Goal: Task Accomplishment & Management: Complete application form

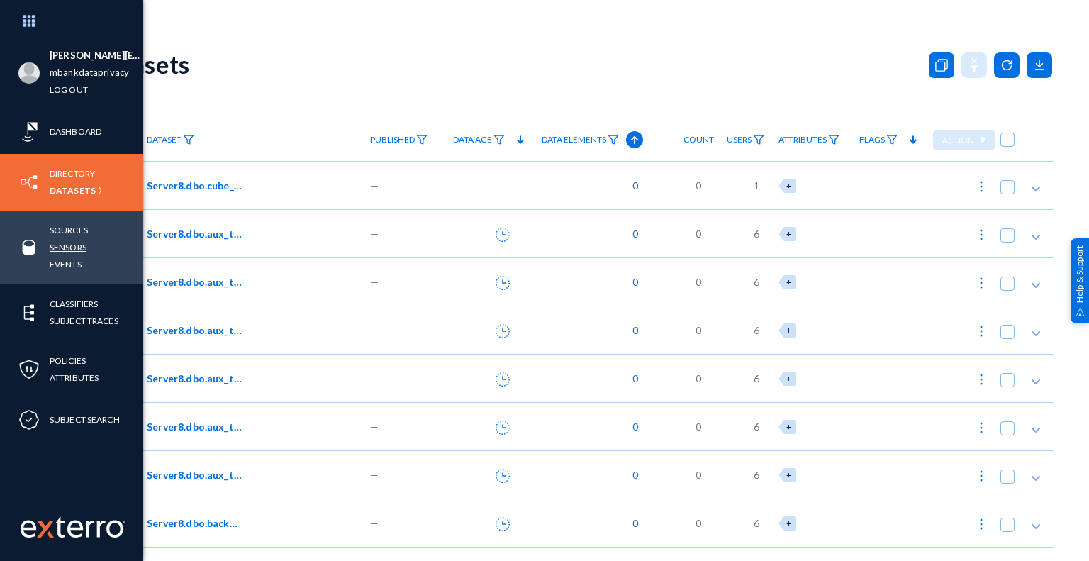
click at [87, 246] on link "Sensors" at bounding box center [68, 247] width 37 height 16
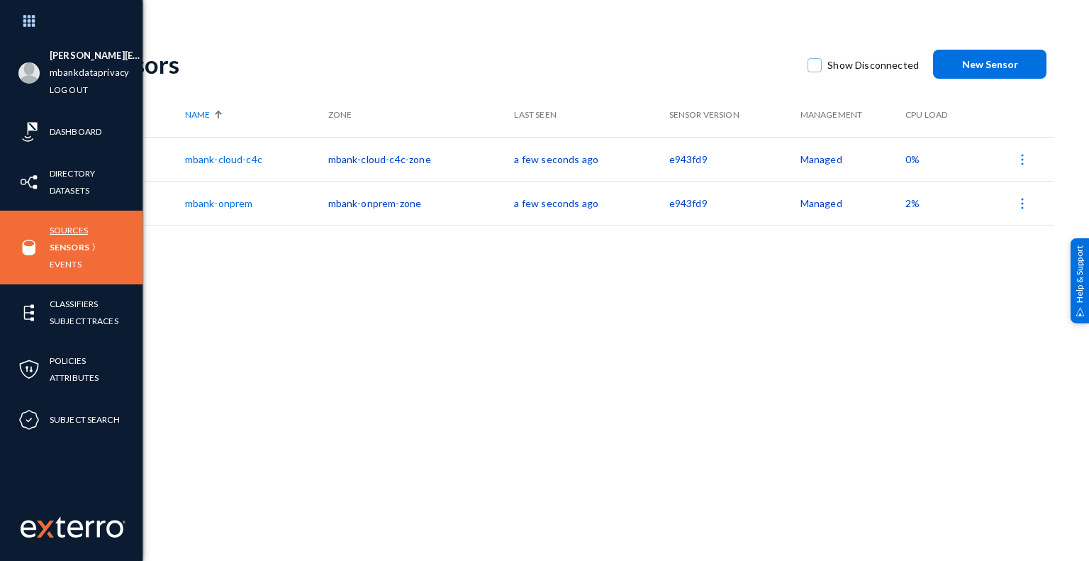
click at [75, 230] on link "Sources" at bounding box center [69, 230] width 38 height 16
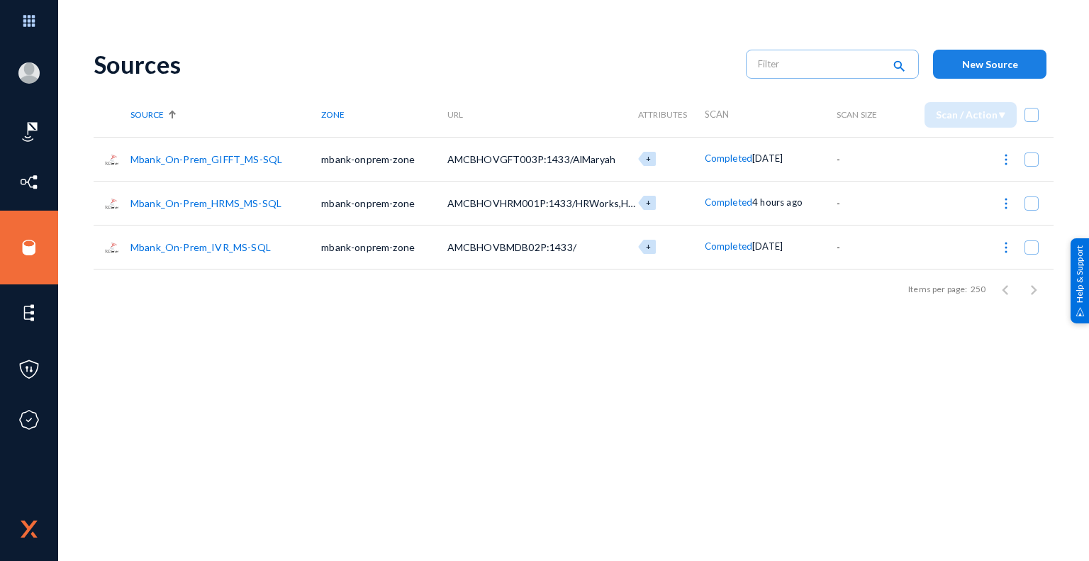
click at [1008, 69] on span "New Source" at bounding box center [990, 64] width 56 height 12
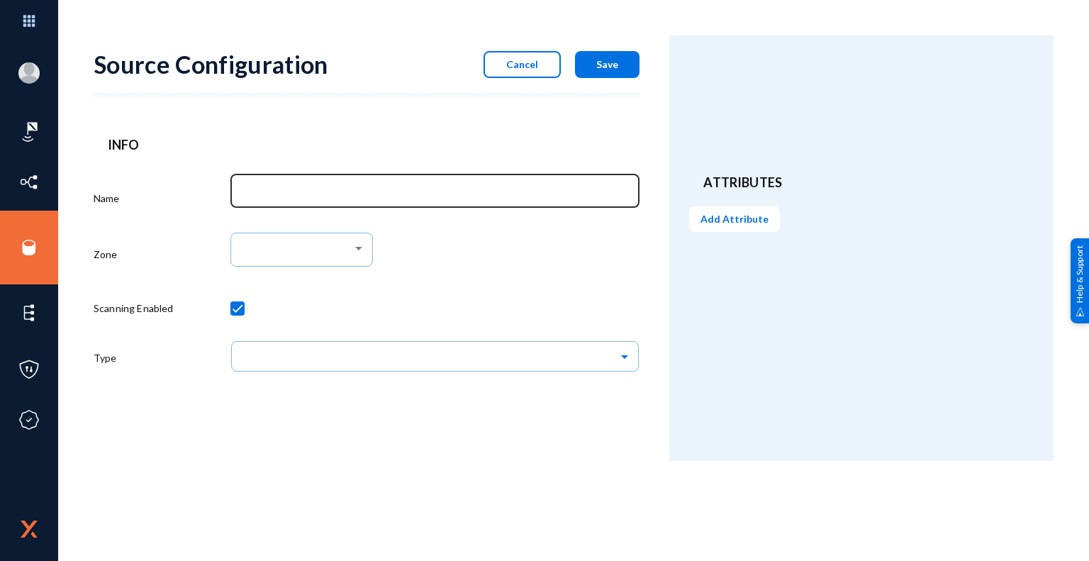
click at [438, 191] on input "Name" at bounding box center [437, 193] width 389 height 13
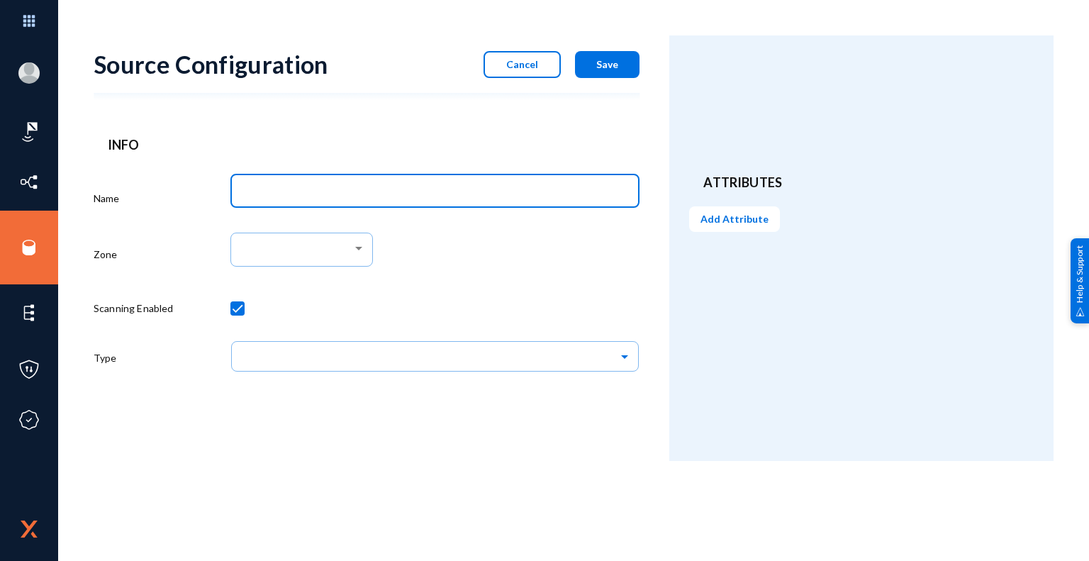
click at [547, 243] on div at bounding box center [435, 257] width 410 height 59
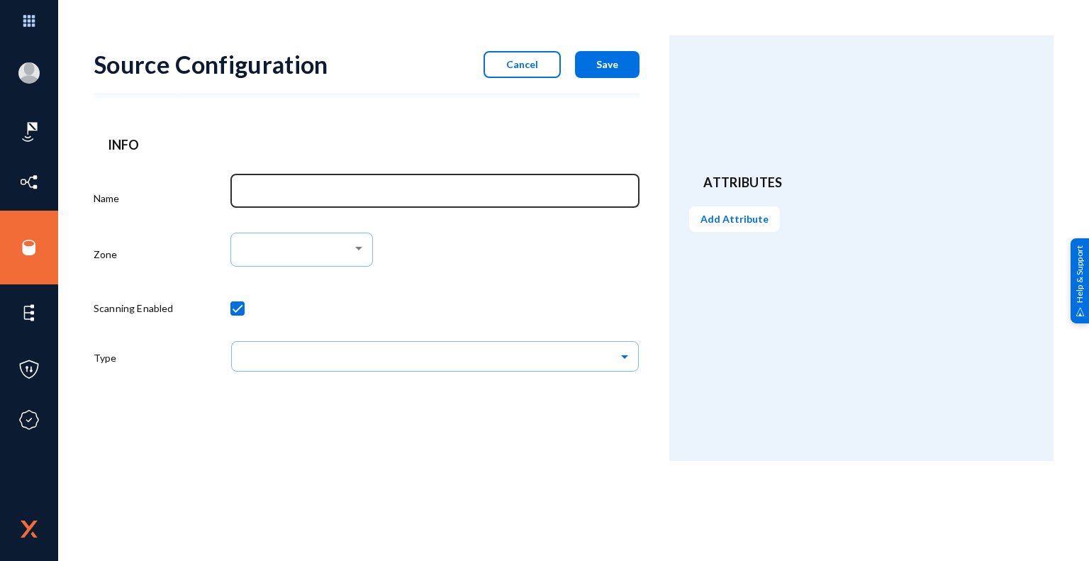
click at [419, 201] on div at bounding box center [435, 190] width 395 height 37
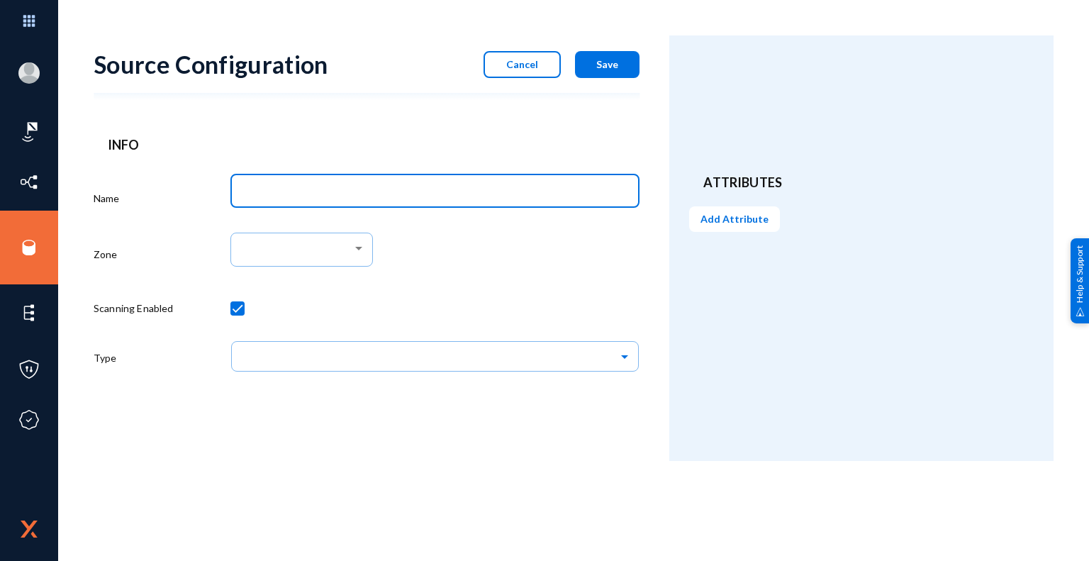
click at [457, 193] on input "Name" at bounding box center [437, 193] width 389 height 13
click at [318, 191] on input "Mbank_On-Prem_HRMS_MS-SQL" at bounding box center [437, 193] width 389 height 13
paste input "INTERNAL-AUDIT (Team mate)"
type input "Mbank_C4C_INTERNAL-AUDIT (Team mate)_MS-SQL"
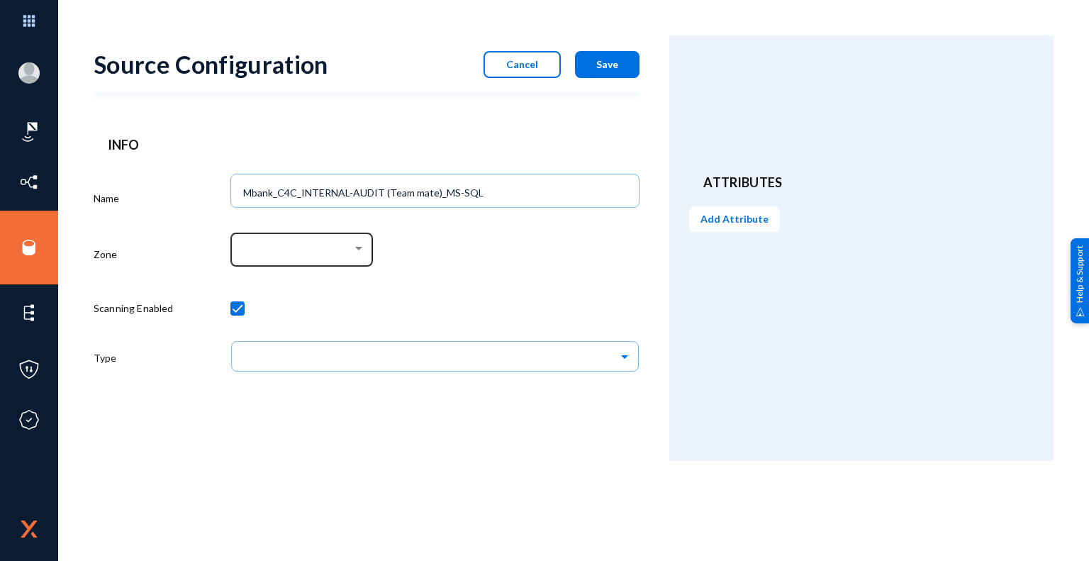
click at [361, 249] on div at bounding box center [358, 249] width 7 height 4
click at [321, 250] on span "mbank-cloud-c4c-zone" at bounding box center [304, 250] width 122 height 26
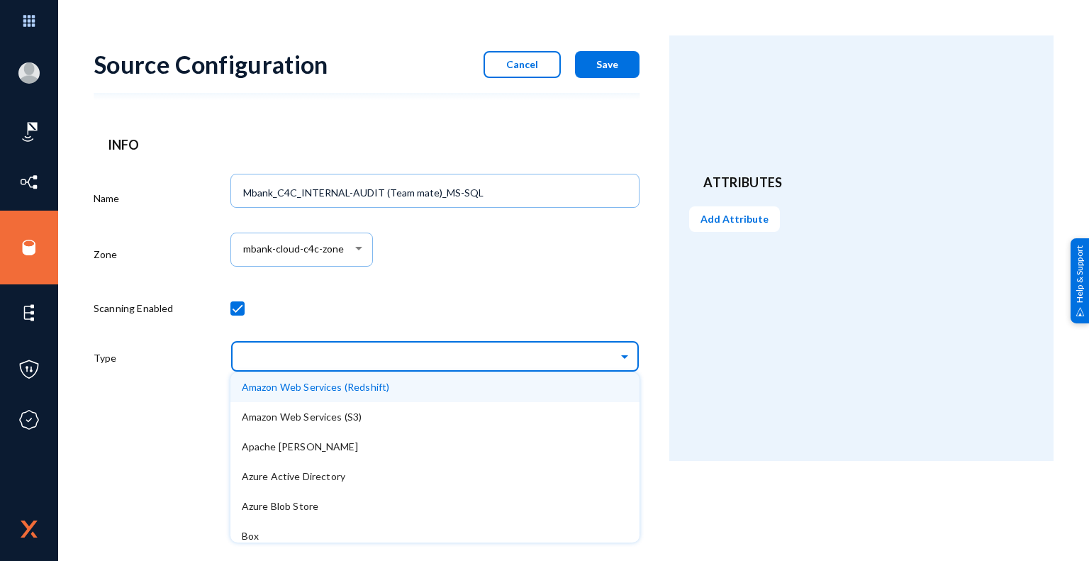
click at [374, 367] on input "text" at bounding box center [443, 356] width 396 height 24
type input "microsoft"
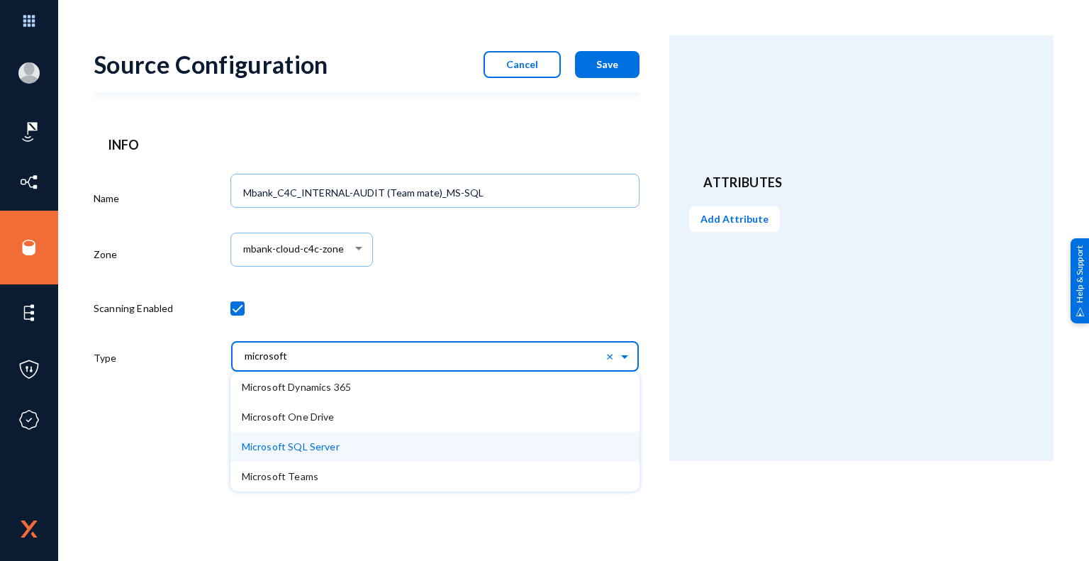
click at [315, 455] on div "Microsoft SQL Server" at bounding box center [435, 447] width 410 height 30
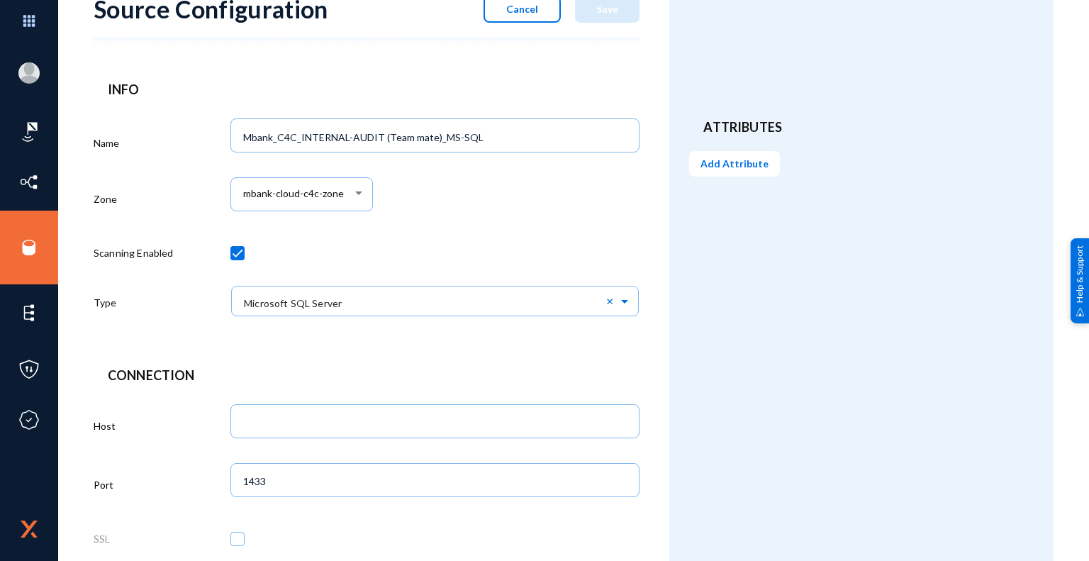
scroll to position [142, 0]
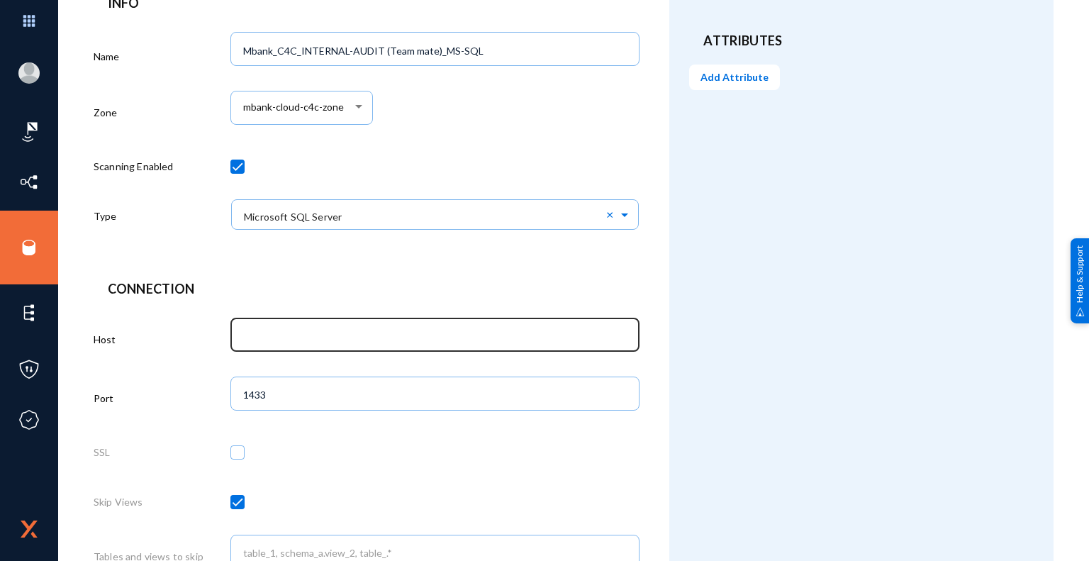
click at [252, 326] on div at bounding box center [435, 333] width 395 height 37
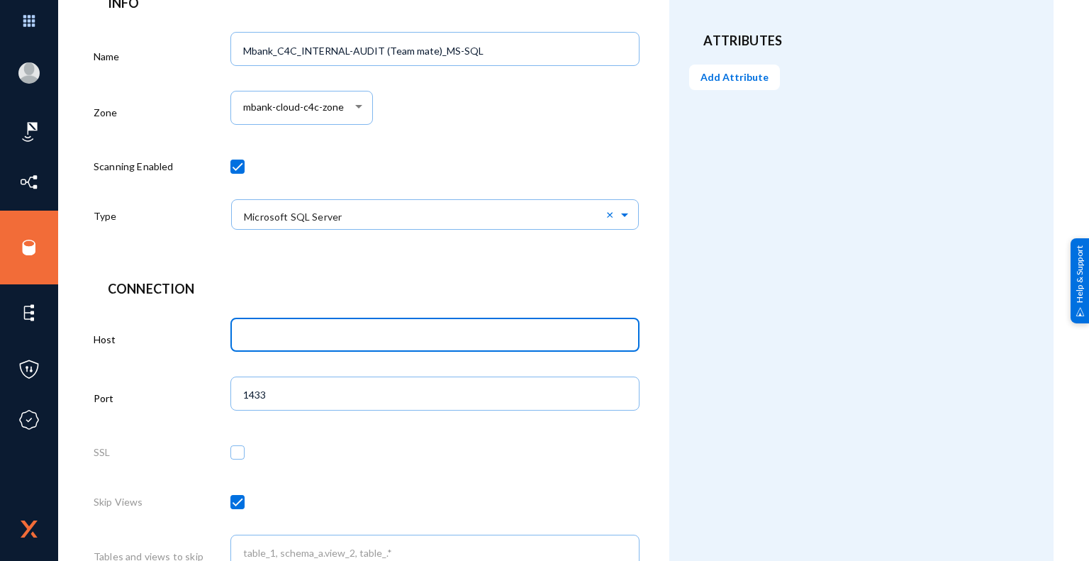
paste input "azmb-audit-db-prod-01"
type input "azmb-audit-db-prod-01"
click at [655, 450] on form "Source Configuration Cancel Save Info Name Mbank_C4C_INTERNAL-AUDIT (Team mate)…" at bounding box center [382, 493] width 576 height 1199
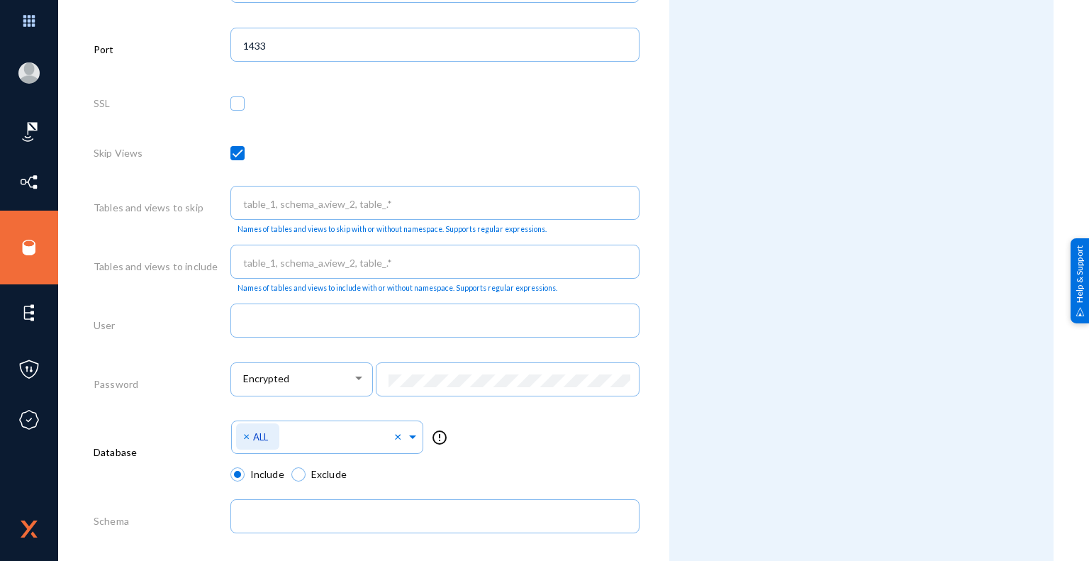
scroll to position [496, 0]
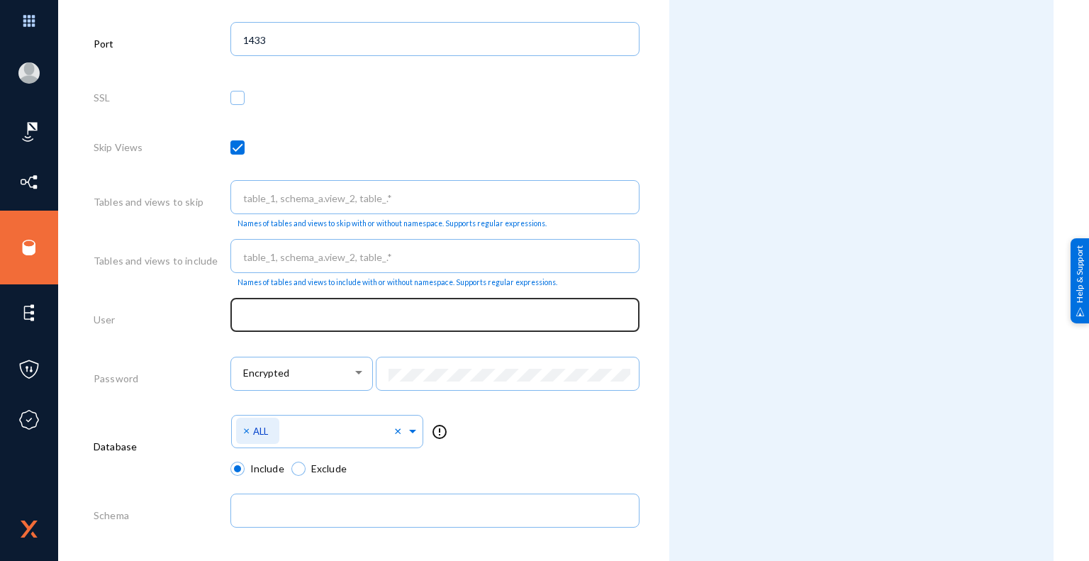
click at [411, 323] on input "text" at bounding box center [437, 316] width 389 height 13
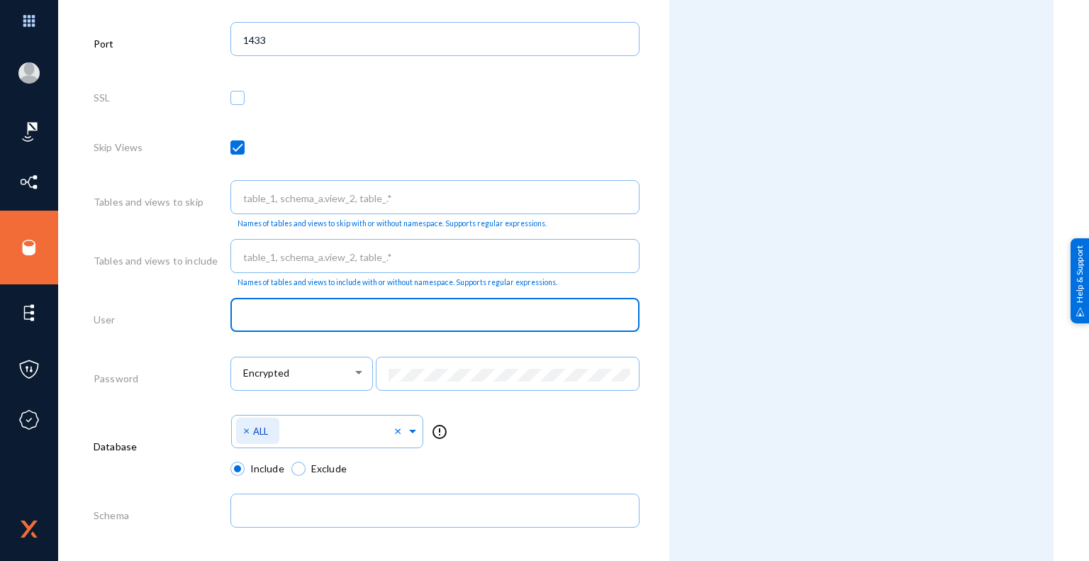
click at [428, 323] on input "text" at bounding box center [437, 316] width 389 height 13
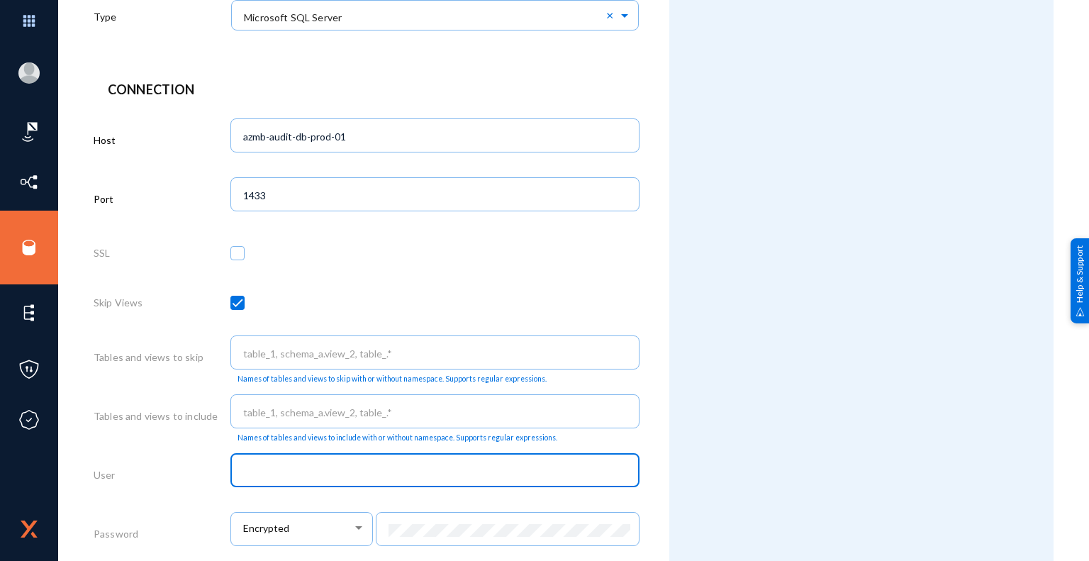
scroll to position [355, 0]
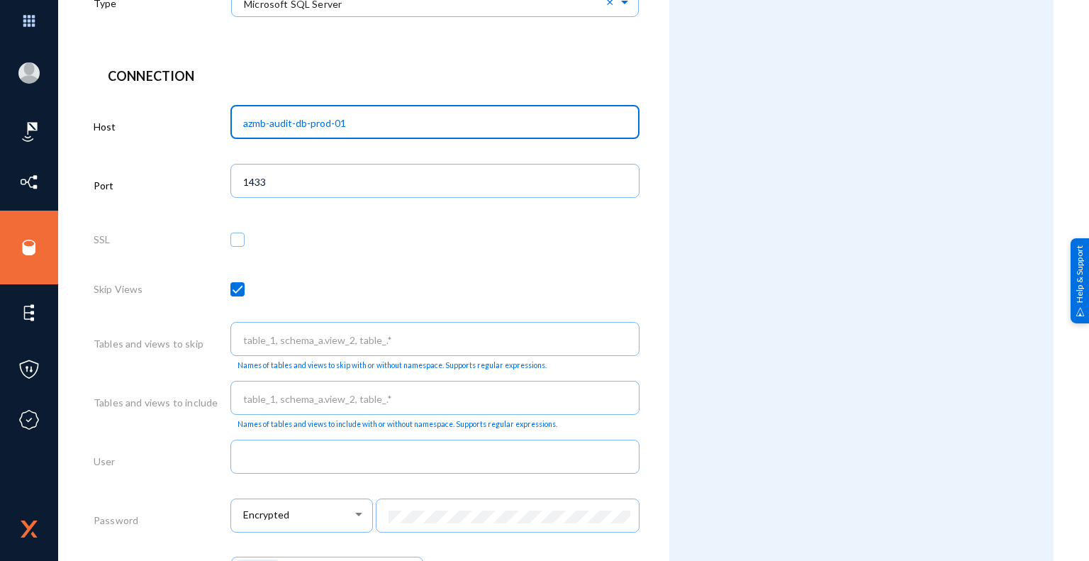
drag, startPoint x: 357, startPoint y: 120, endPoint x: 231, endPoint y: 122, distance: 125.5
click at [231, 122] on div "azmb-audit-db-prod-01" at bounding box center [435, 120] width 410 height 37
click at [540, 261] on div at bounding box center [435, 243] width 410 height 50
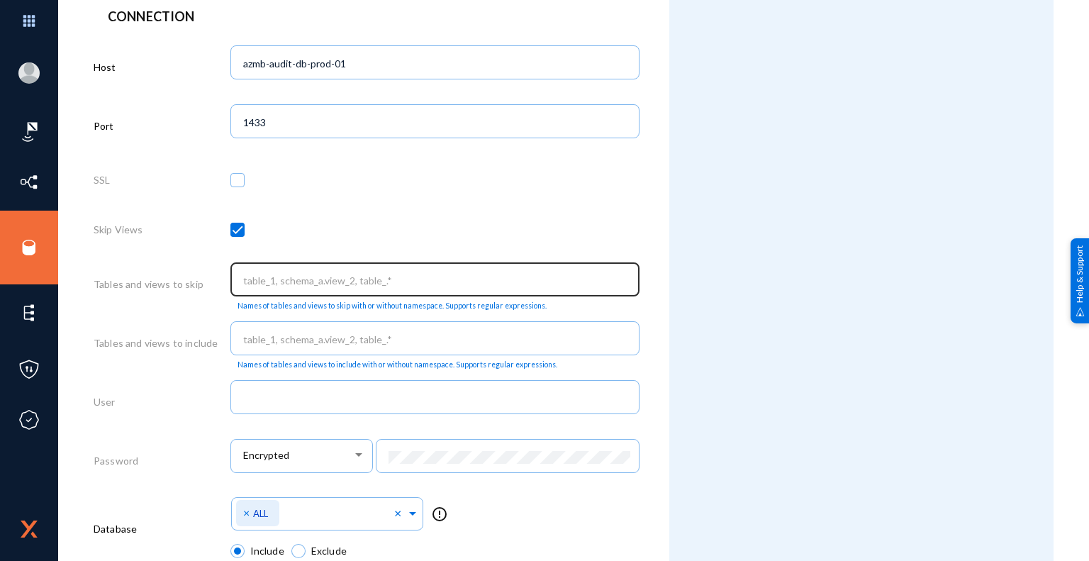
scroll to position [496, 0]
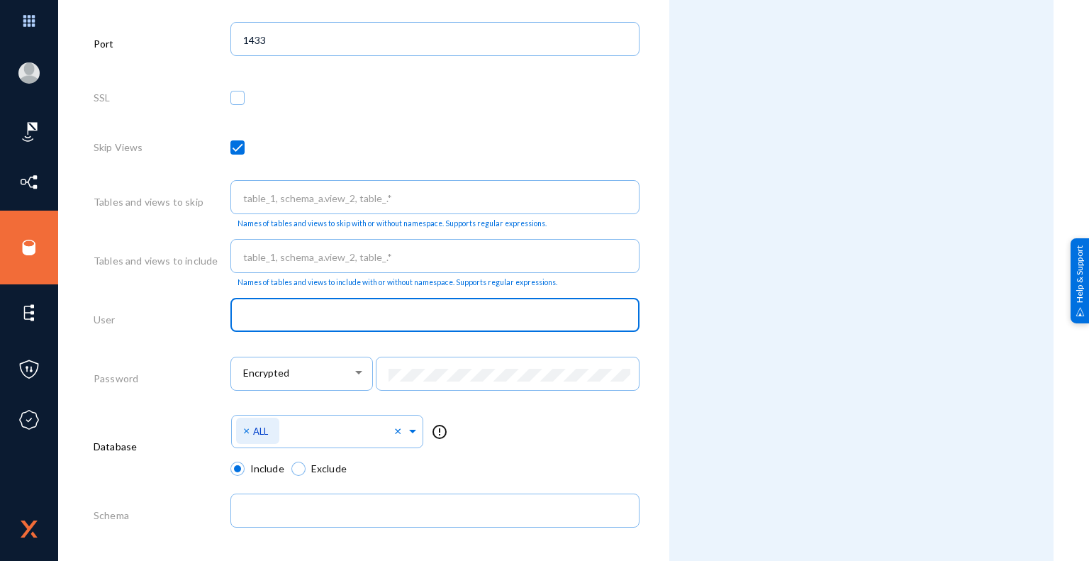
click at [297, 318] on input "text" at bounding box center [437, 316] width 389 height 13
click at [278, 316] on input "text" at bounding box center [437, 316] width 389 height 13
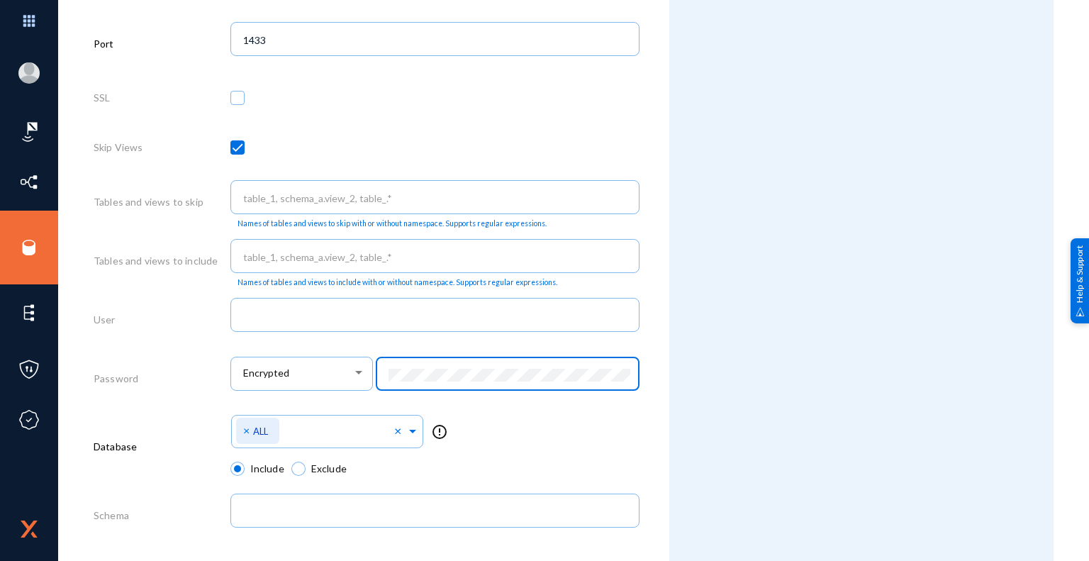
click at [713, 401] on div "Attributes Add Attribute" at bounding box center [861, 138] width 384 height 1199
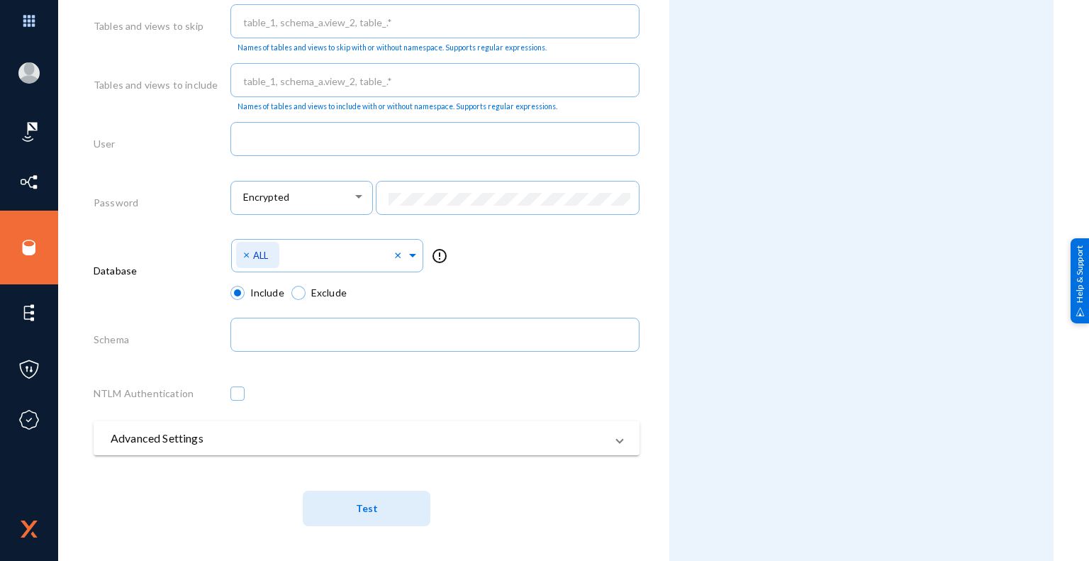
scroll to position [676, 0]
click at [411, 252] on span at bounding box center [412, 252] width 13 height 15
click at [541, 257] on div "Select Namespace × ALL × No items found error_outline" at bounding box center [435, 258] width 410 height 50
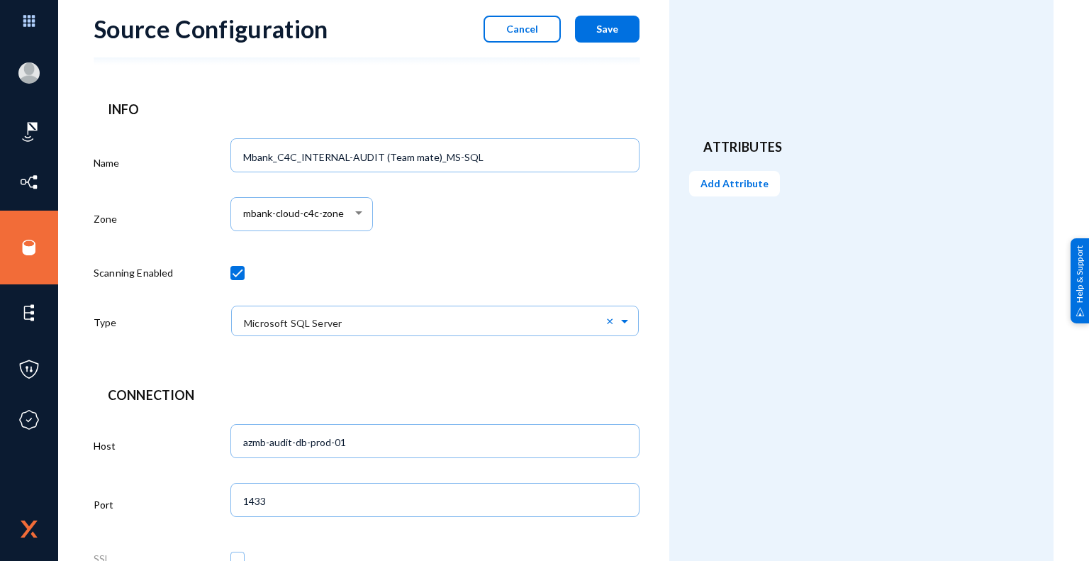
scroll to position [0, 0]
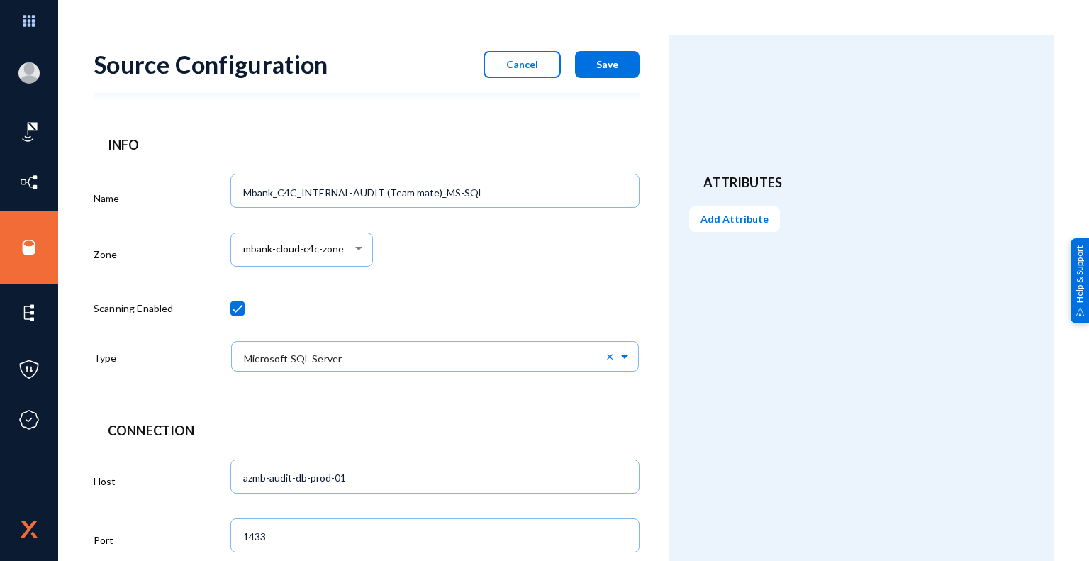
click at [527, 67] on span "Cancel" at bounding box center [522, 64] width 32 height 12
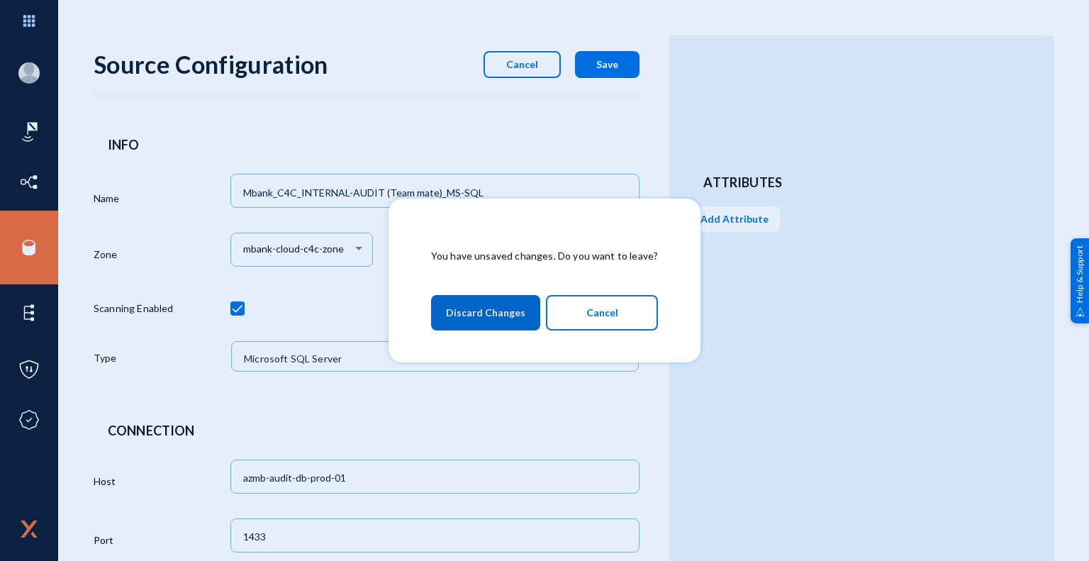
click at [487, 313] on span "Discard Changes" at bounding box center [485, 313] width 79 height 26
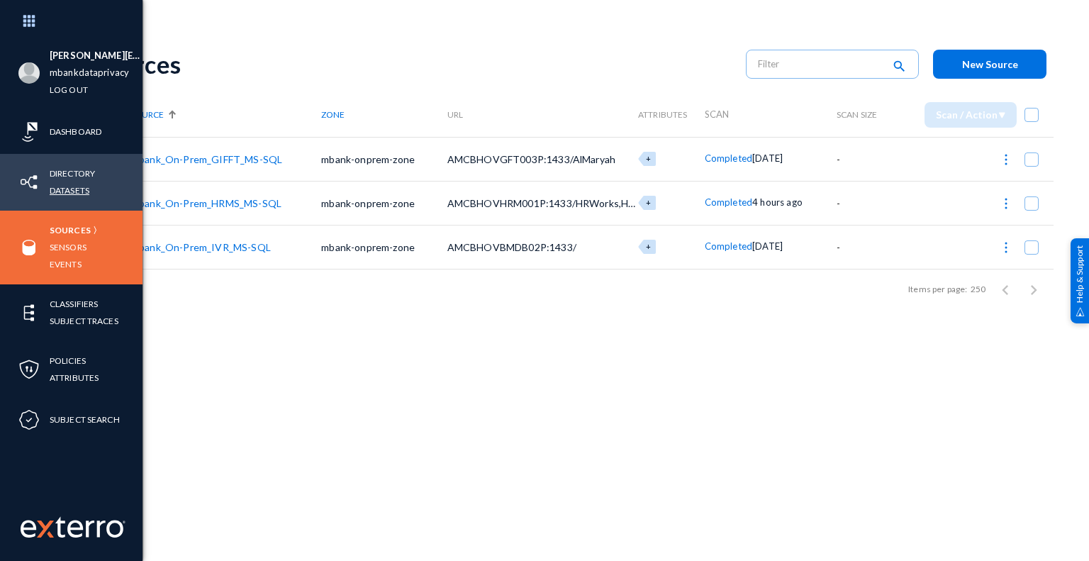
click at [77, 193] on link "Datasets" at bounding box center [70, 190] width 40 height 16
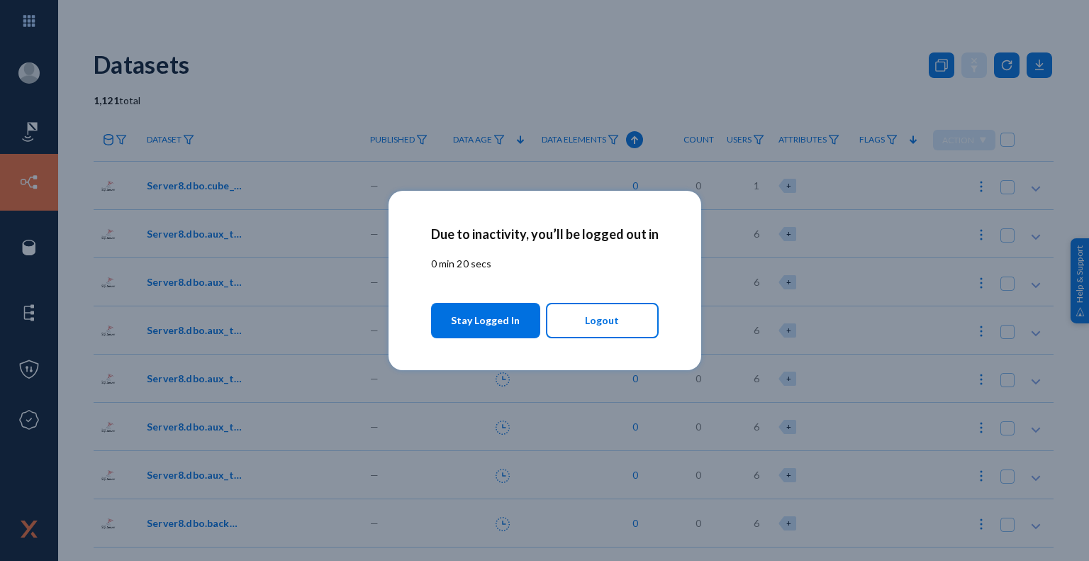
click at [490, 326] on span "Stay Logged In" at bounding box center [485, 321] width 69 height 26
